Goal: Task Accomplishment & Management: Manage account settings

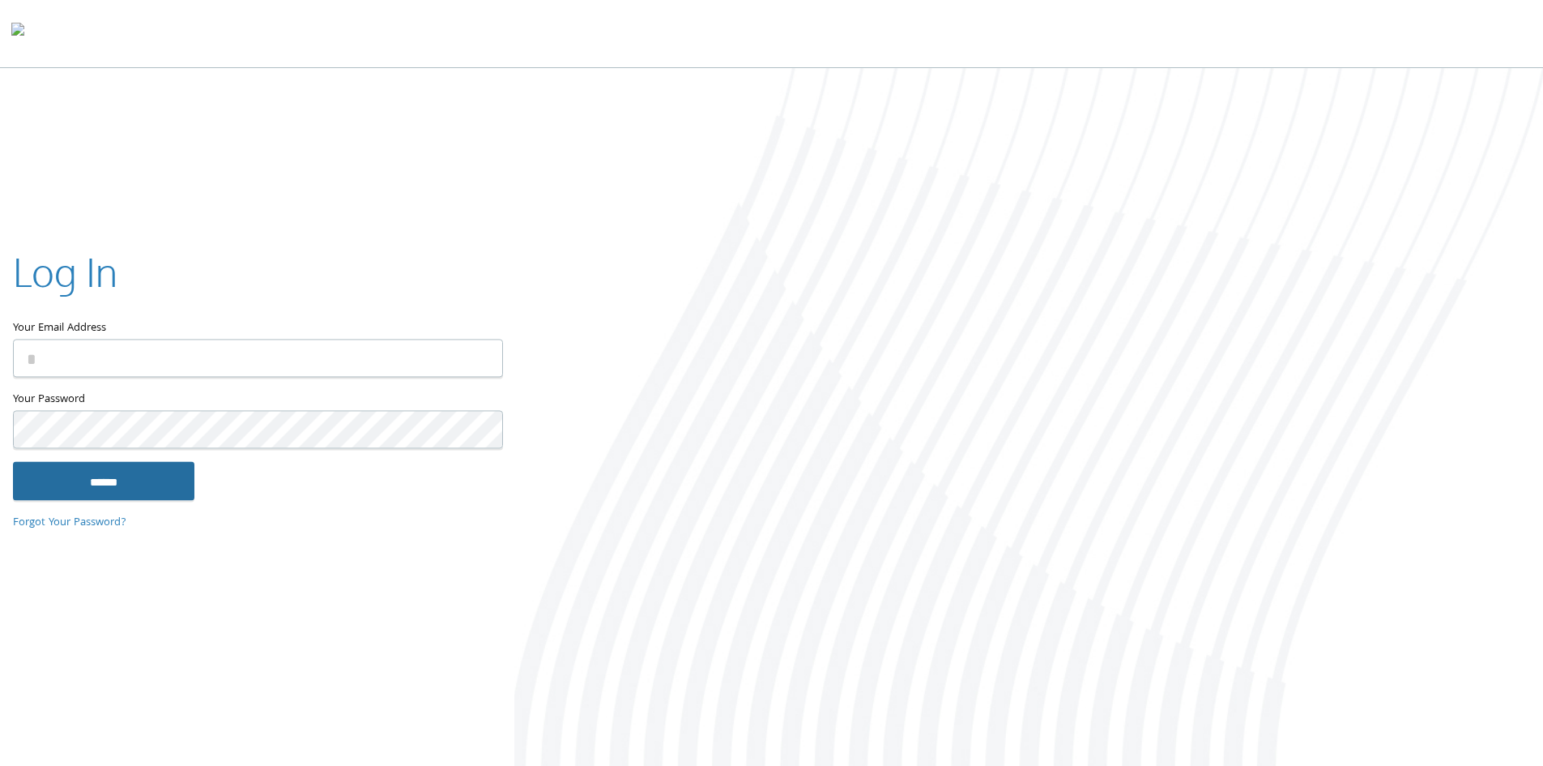
type input "**********"
click at [101, 484] on input "******" at bounding box center [103, 480] width 181 height 39
type input "**********"
click at [139, 480] on input "******" at bounding box center [103, 480] width 181 height 39
